Goal: Learn about a topic

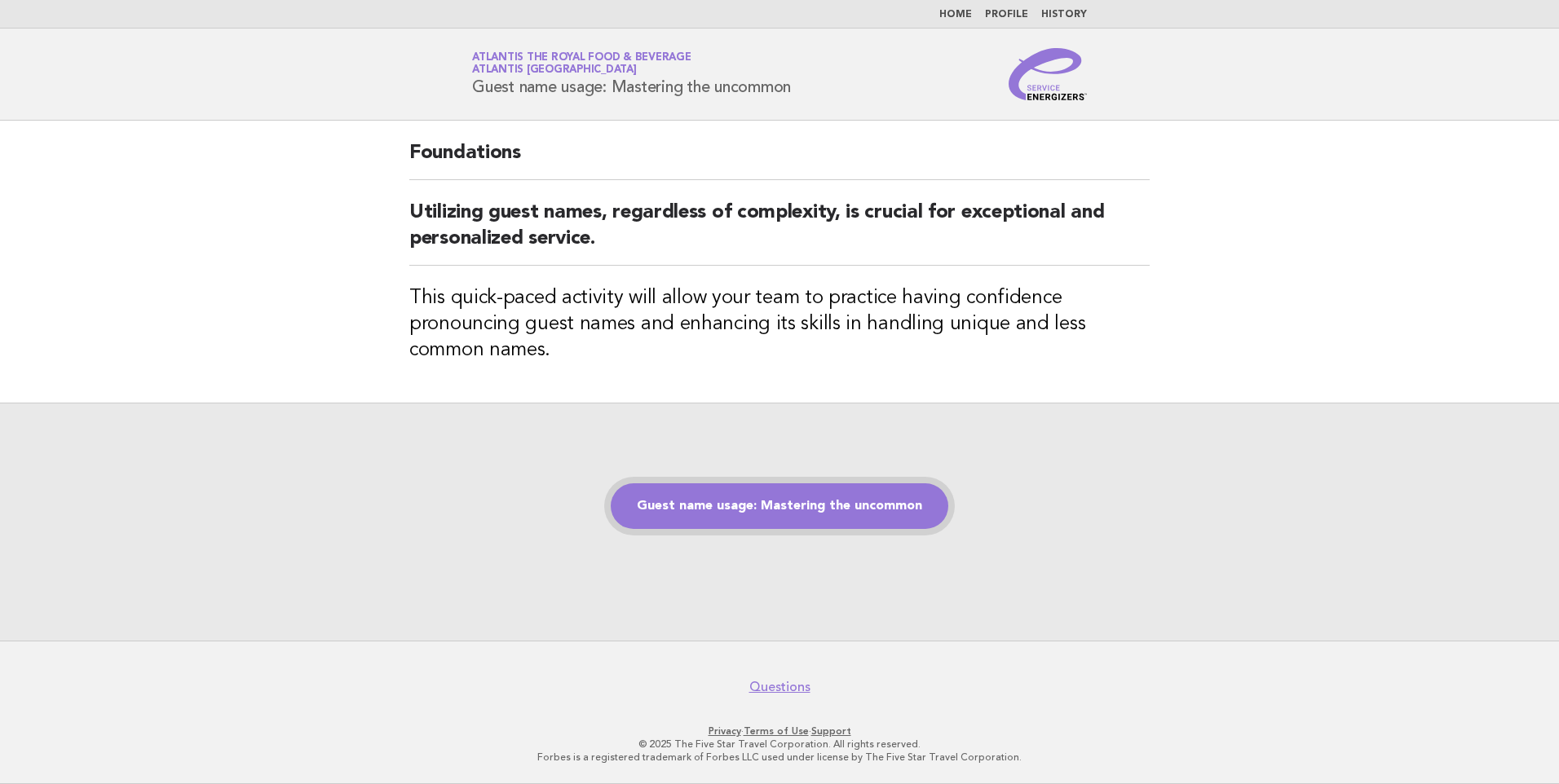
click at [818, 515] on link "Guest name usage: Mastering the uncommon" at bounding box center [779, 506] width 337 height 46
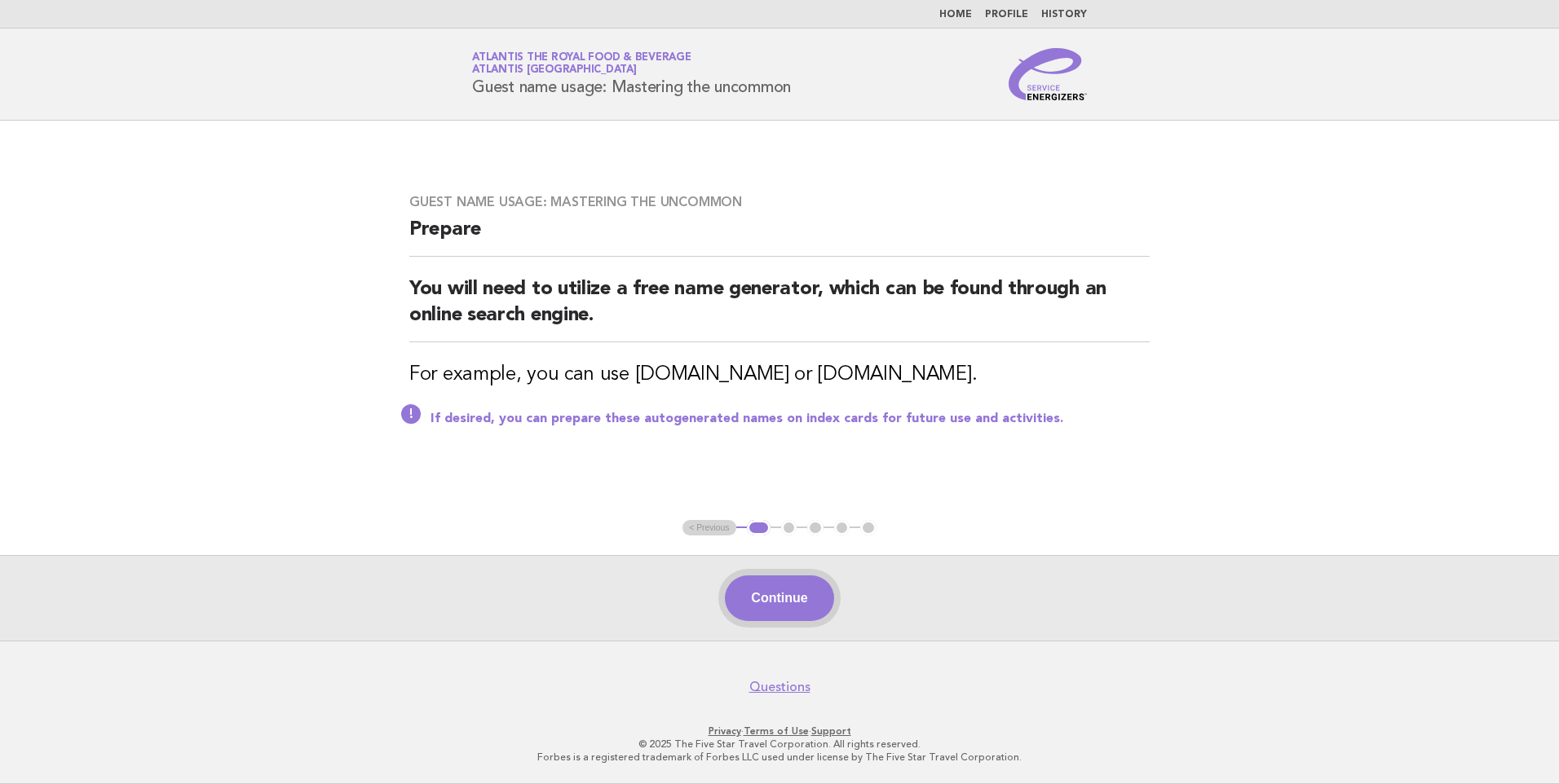
click at [800, 589] on button "Continue" at bounding box center [778, 598] width 109 height 46
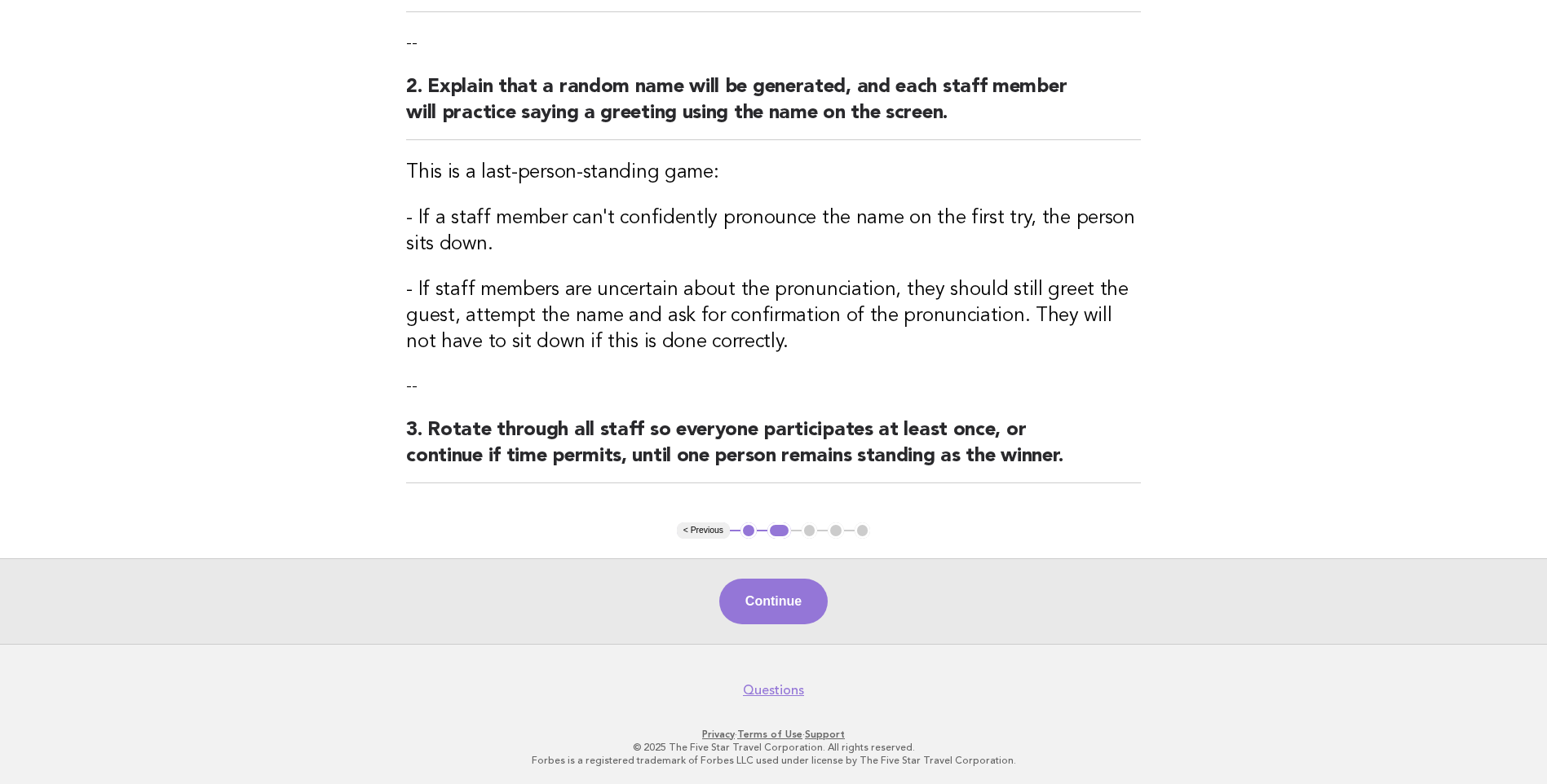
scroll to position [279, 0]
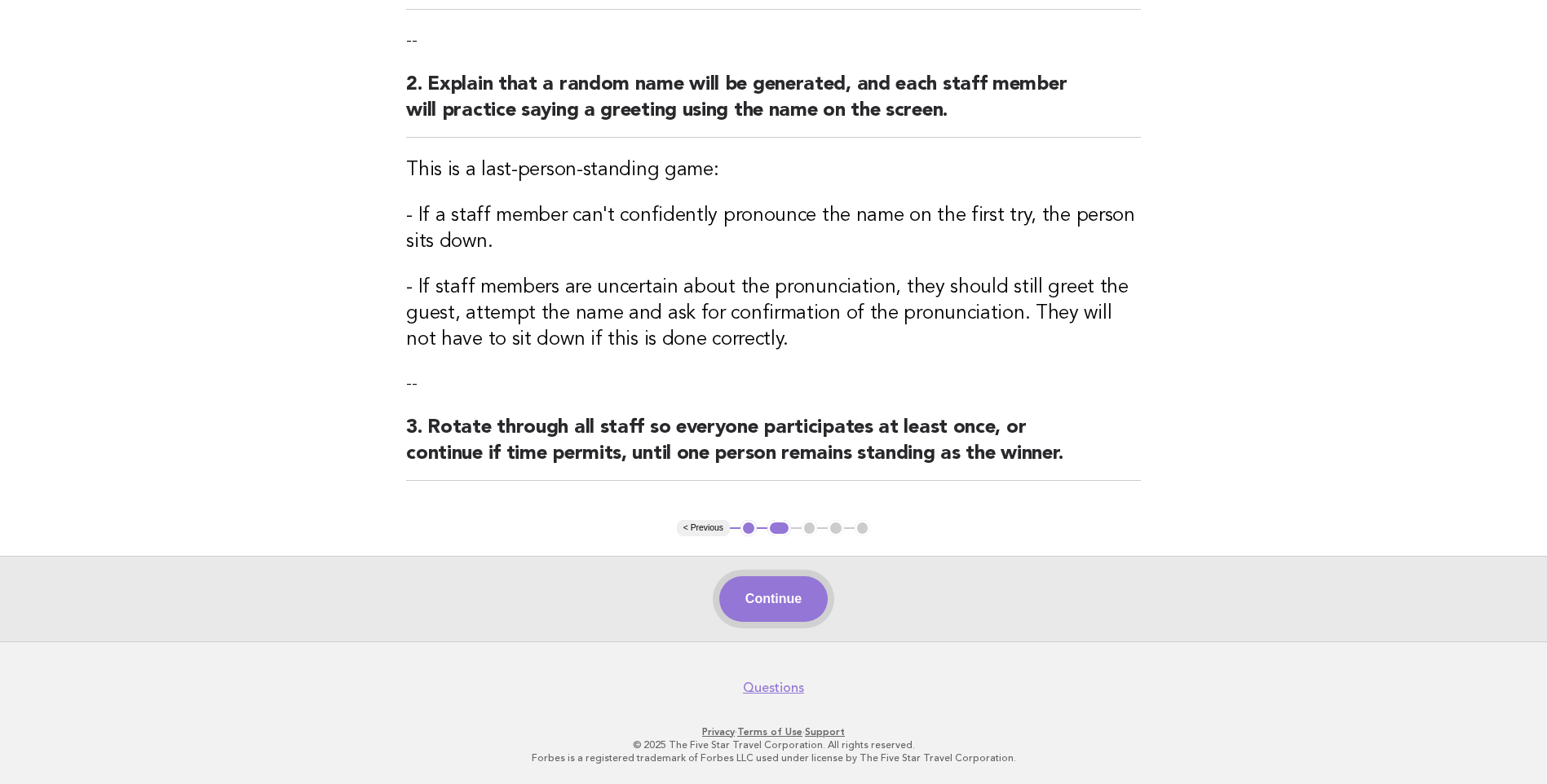
click at [777, 581] on button "Continue" at bounding box center [773, 599] width 109 height 46
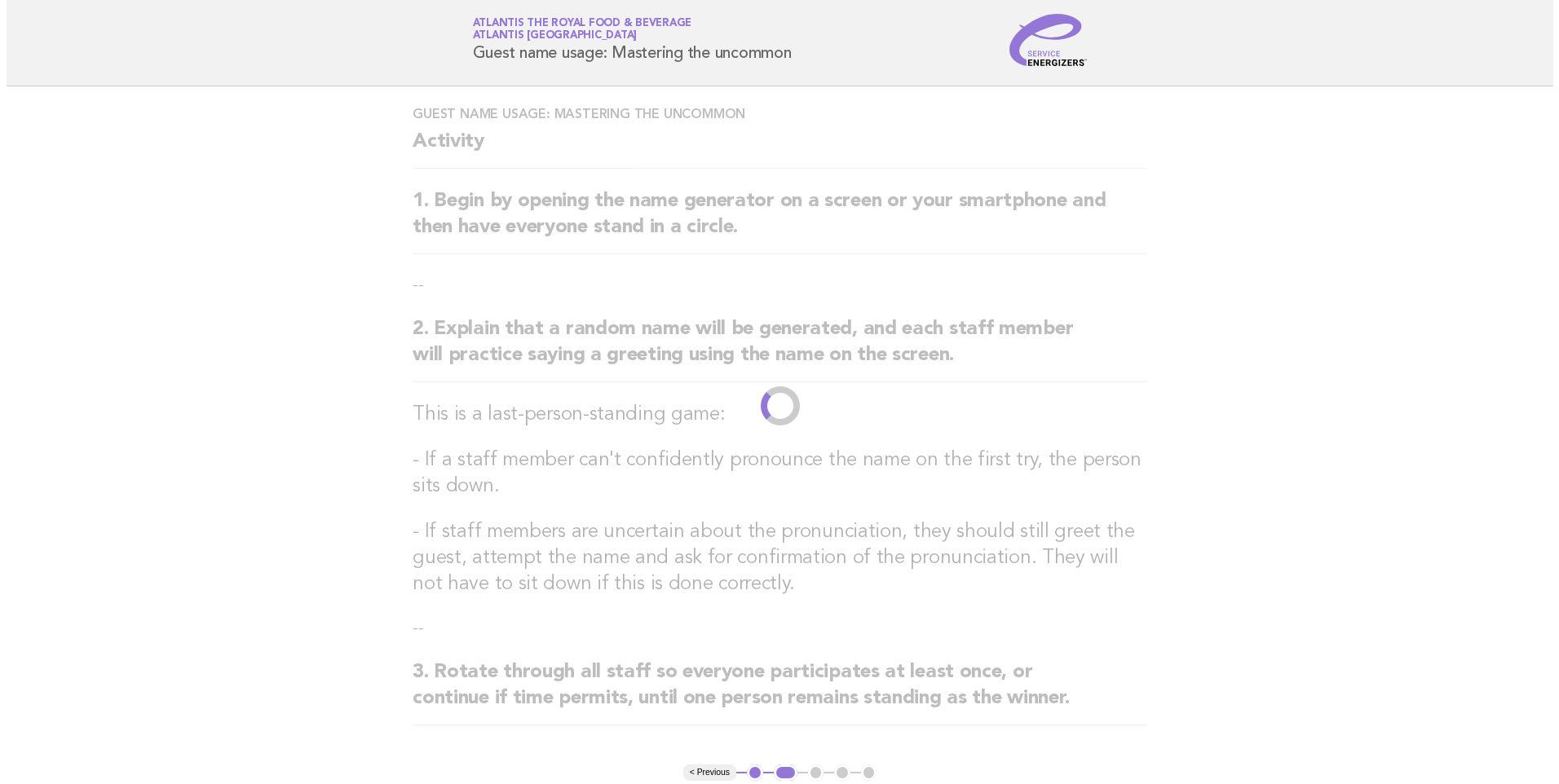
scroll to position [0, 0]
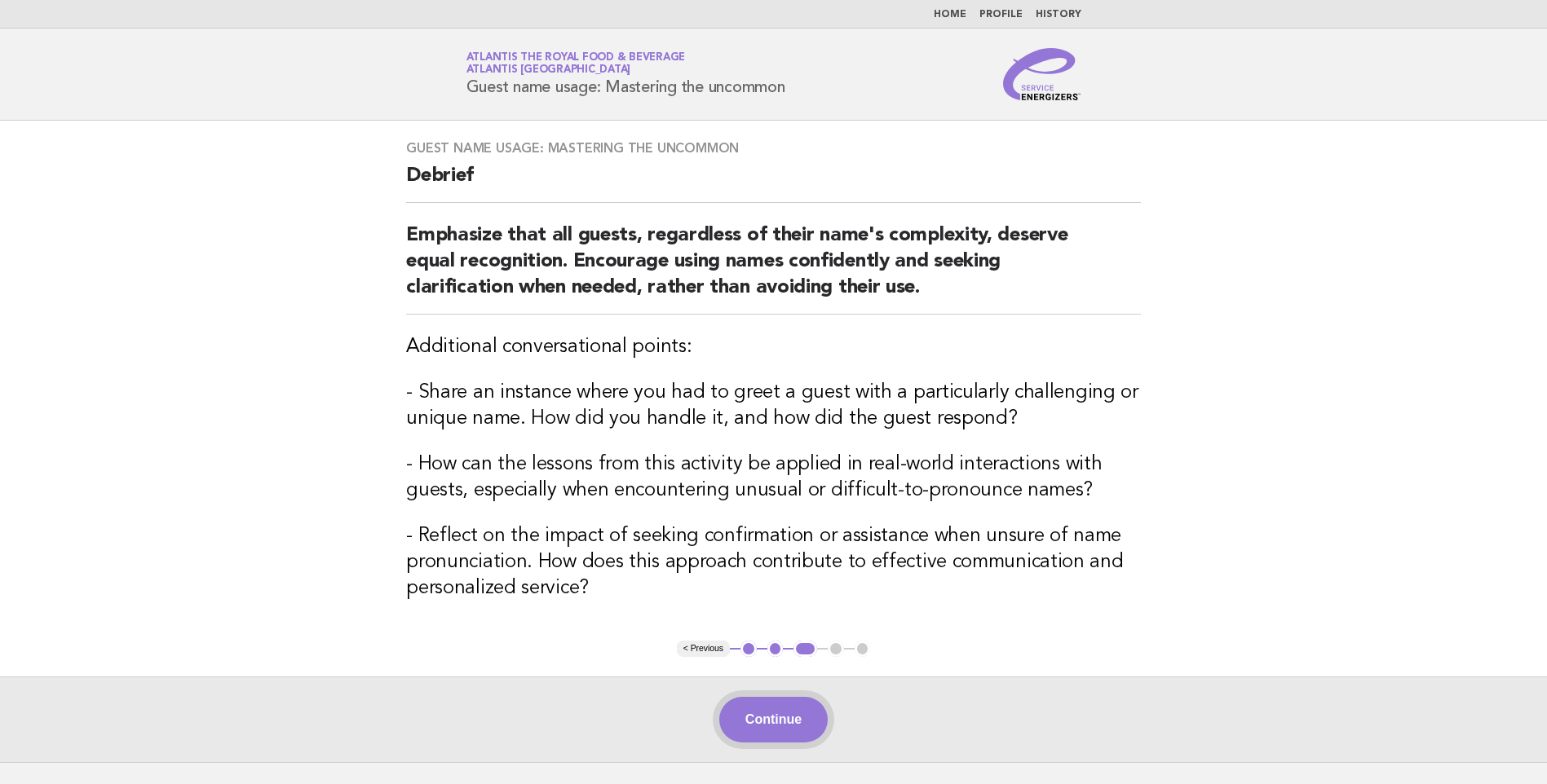
click at [795, 719] on button "Continue" at bounding box center [773, 720] width 109 height 46
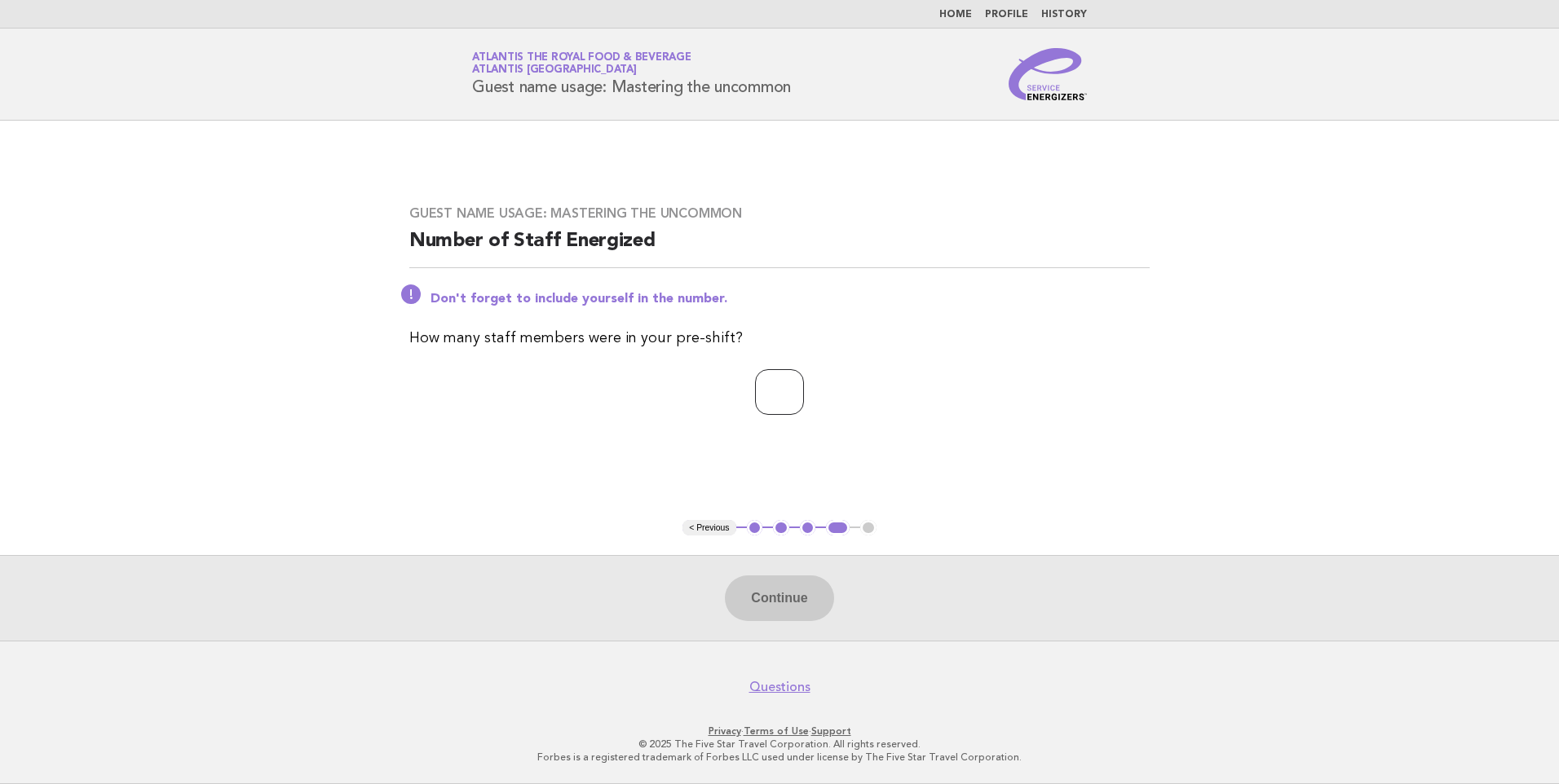
click at [790, 399] on input "number" at bounding box center [779, 392] width 49 height 46
type input "**"
click at [818, 603] on button "Continue" at bounding box center [778, 598] width 109 height 46
